Goal: Task Accomplishment & Management: Manage account settings

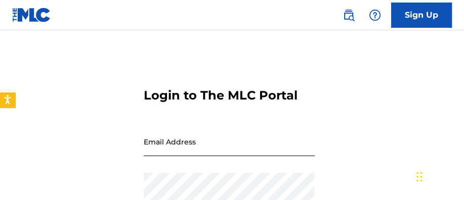
click at [209, 145] on input "Email Address" at bounding box center [229, 141] width 171 height 29
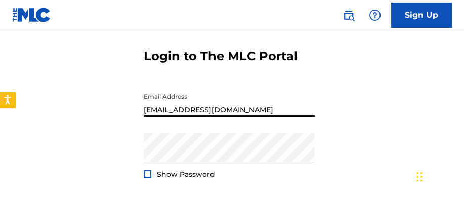
scroll to position [51, 0]
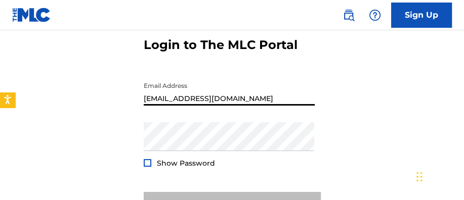
type input "[EMAIL_ADDRESS][DOMAIN_NAME]"
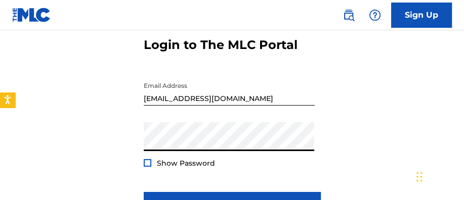
scroll to position [101, 0]
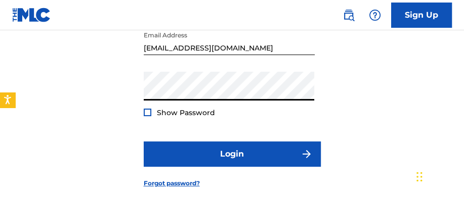
click at [195, 117] on span "Show Password" at bounding box center [186, 113] width 58 height 11
click at [196, 115] on span "Show Password" at bounding box center [186, 112] width 58 height 9
drag, startPoint x: 187, startPoint y: 109, endPoint x: 186, endPoint y: 116, distance: 7.1
click at [187, 110] on div "Password Show Password" at bounding box center [229, 95] width 171 height 46
click at [186, 117] on span "Show Password" at bounding box center [186, 113] width 58 height 11
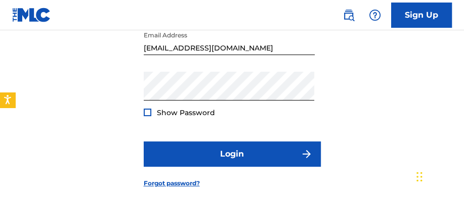
click at [186, 114] on span "Show Password" at bounding box center [186, 112] width 58 height 9
click at [182, 115] on span "Show Password" at bounding box center [186, 112] width 58 height 9
click at [152, 108] on div "Show Password" at bounding box center [179, 113] width 71 height 10
click at [148, 111] on div at bounding box center [148, 113] width 8 height 8
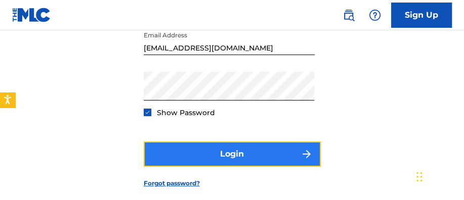
click at [188, 150] on button "Login" at bounding box center [232, 154] width 177 height 25
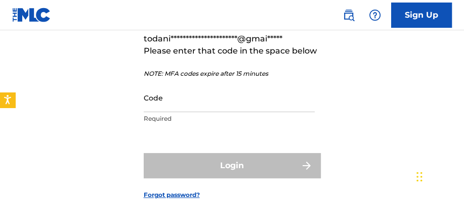
scroll to position [62, 0]
